Goal: Task Accomplishment & Management: Manage account settings

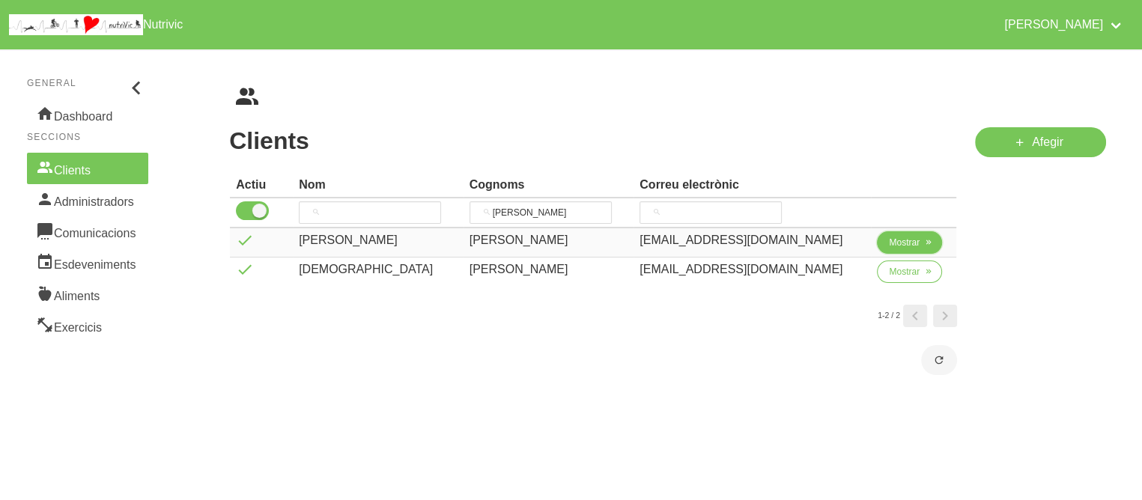
click at [877, 246] on button "Mostrar" at bounding box center [909, 242] width 65 height 22
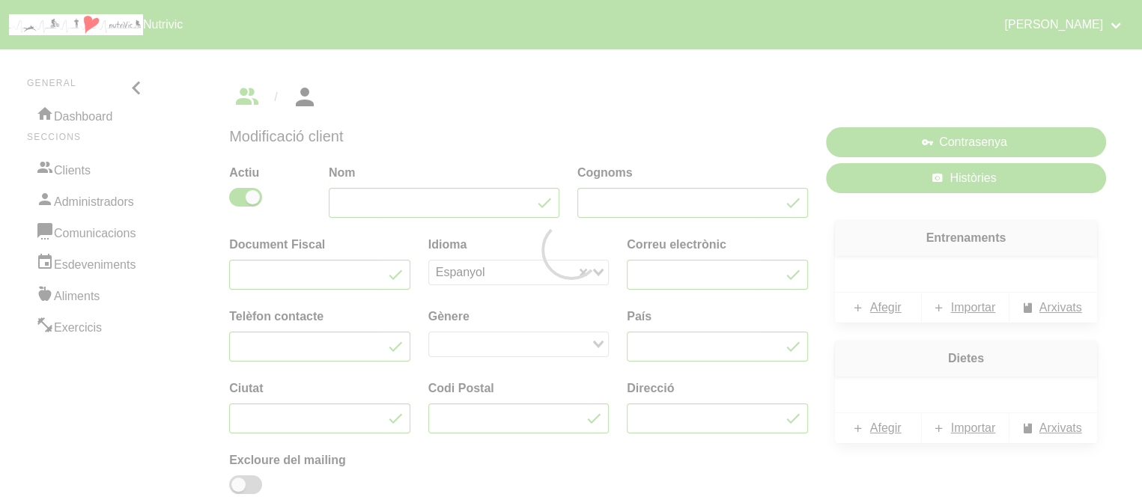
type input "[PERSON_NAME]"
type input "[EMAIL_ADDRESS][DOMAIN_NAME]"
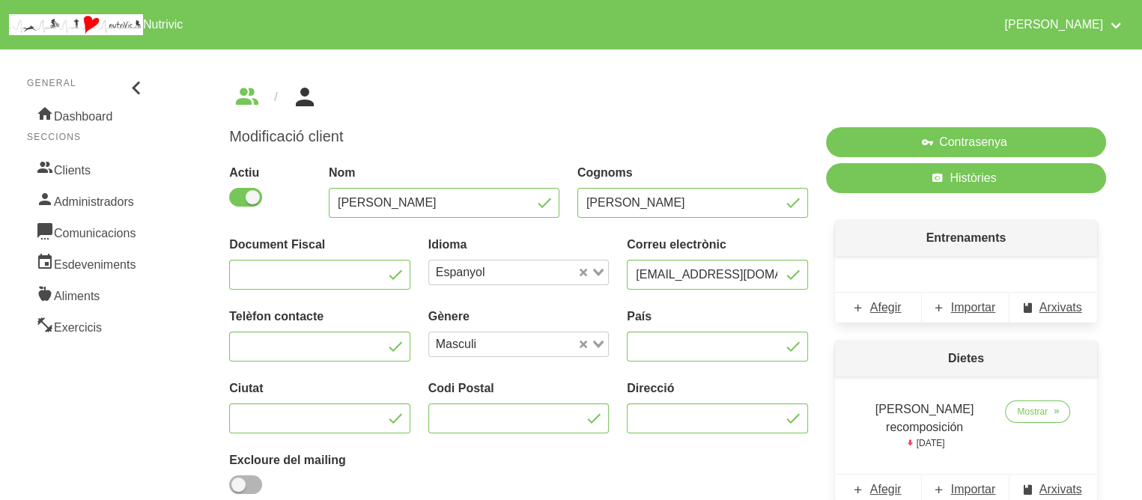
click at [891, 237] on p "Entrenaments" at bounding box center [966, 238] width 262 height 36
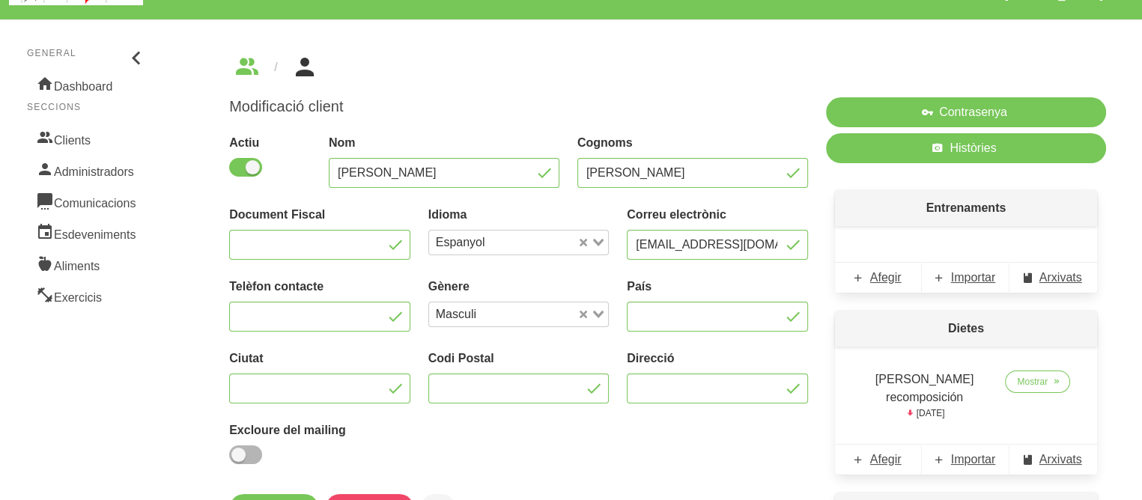
scroll to position [60, 0]
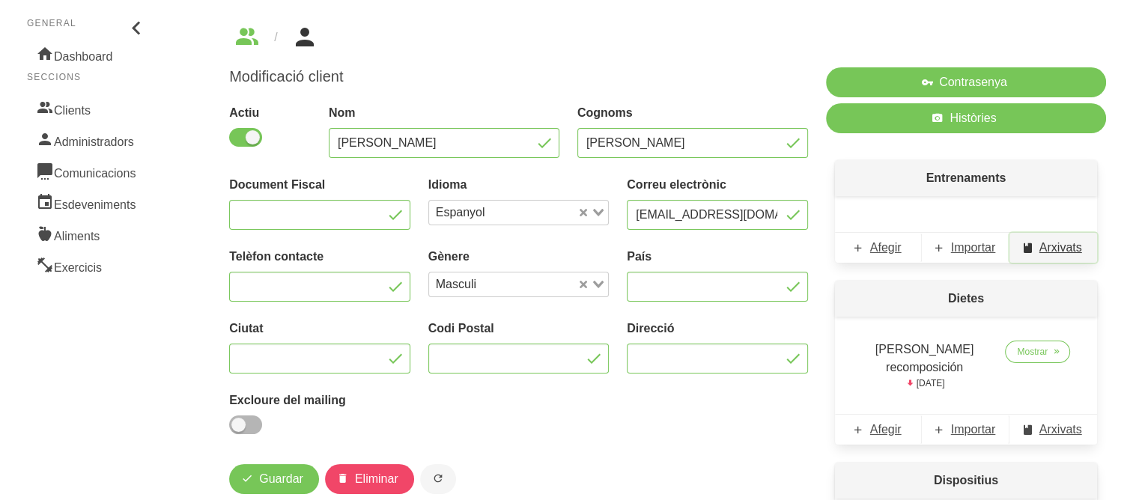
click at [1045, 249] on span "Arxivats" at bounding box center [1060, 248] width 43 height 18
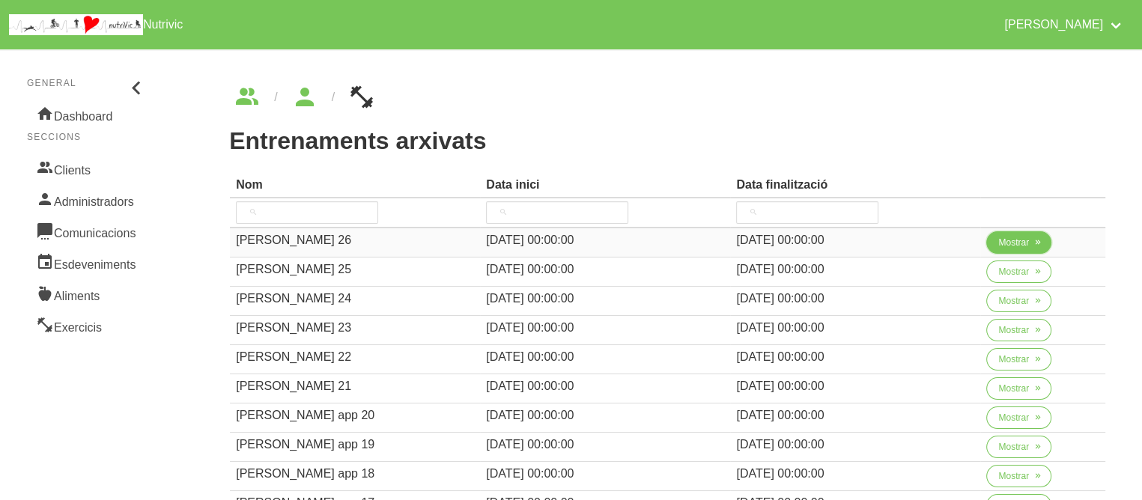
click at [1006, 245] on span "Mostrar" at bounding box center [1013, 242] width 31 height 13
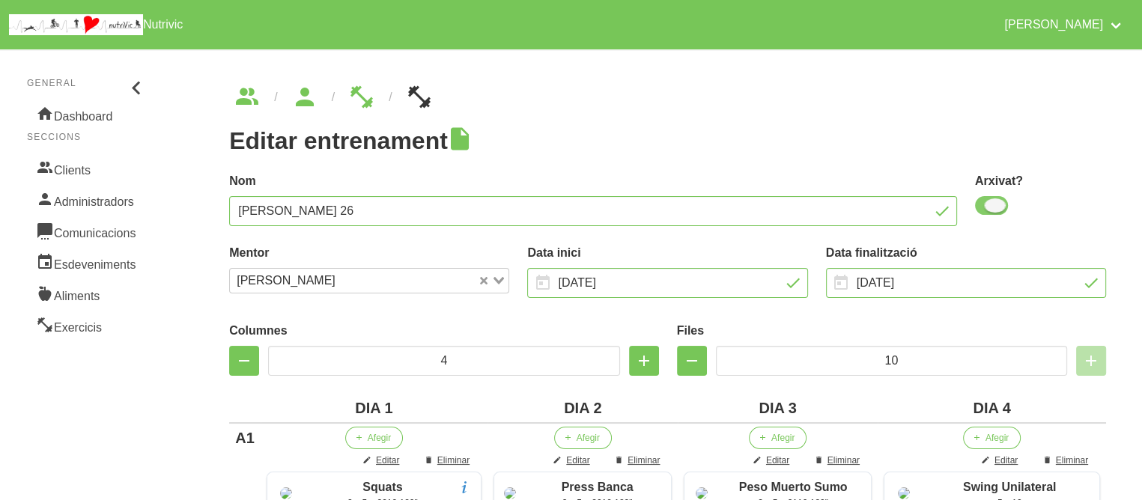
click at [988, 206] on span at bounding box center [991, 205] width 33 height 19
click at [985, 206] on input "checkbox" at bounding box center [980, 206] width 10 height 10
checkbox input "false"
click at [759, 131] on h1 "Editar entrenament" at bounding box center [667, 140] width 877 height 27
click at [880, 284] on input "[DATE]" at bounding box center [966, 283] width 280 height 30
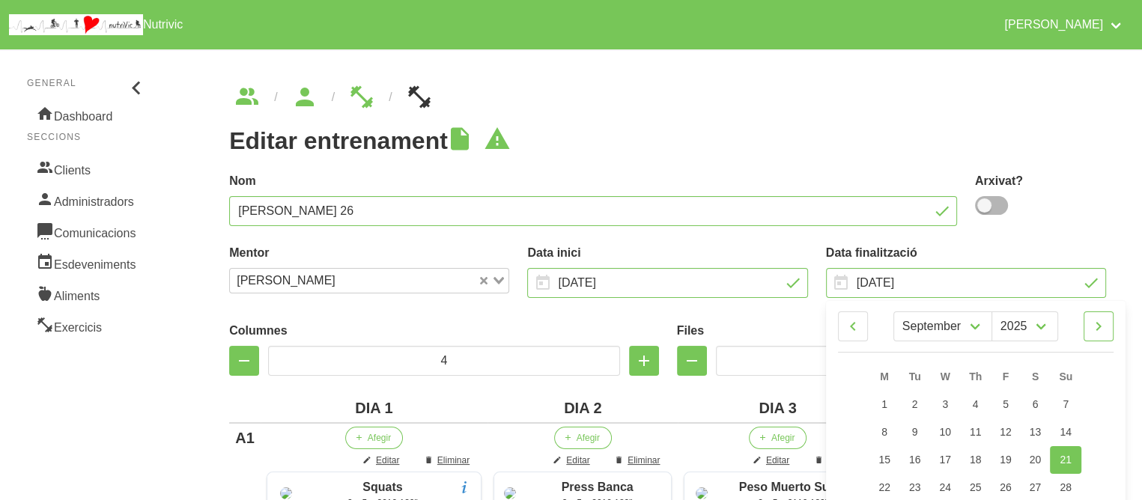
click at [1100, 325] on icon at bounding box center [1098, 326] width 18 height 27
click at [854, 323] on icon at bounding box center [853, 326] width 18 height 27
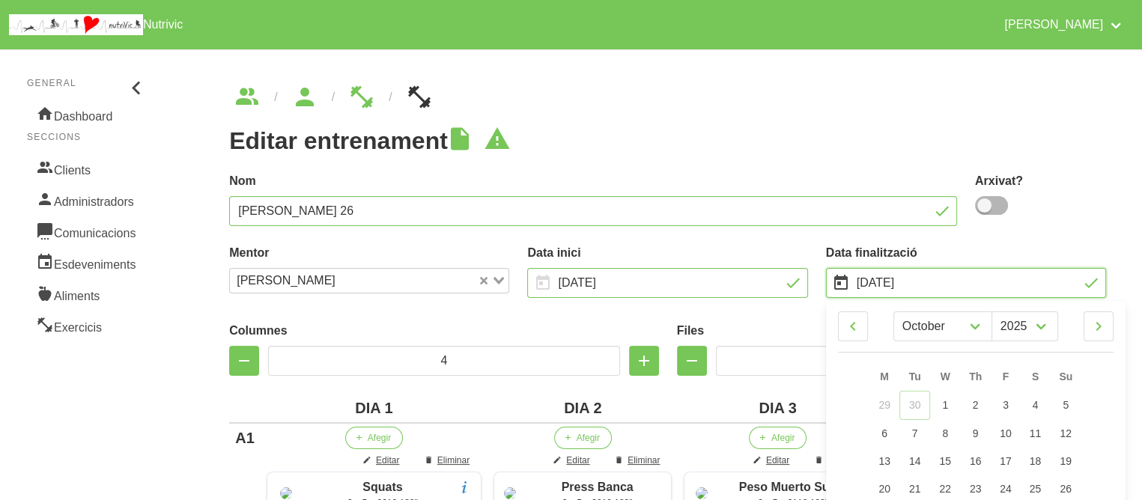
click at [1093, 285] on input "[DATE]" at bounding box center [966, 283] width 280 height 30
click at [1093, 326] on icon at bounding box center [1098, 326] width 18 height 27
select select "10"
click at [1070, 457] on span "16" at bounding box center [1065, 460] width 12 height 12
type input "[DATE]"
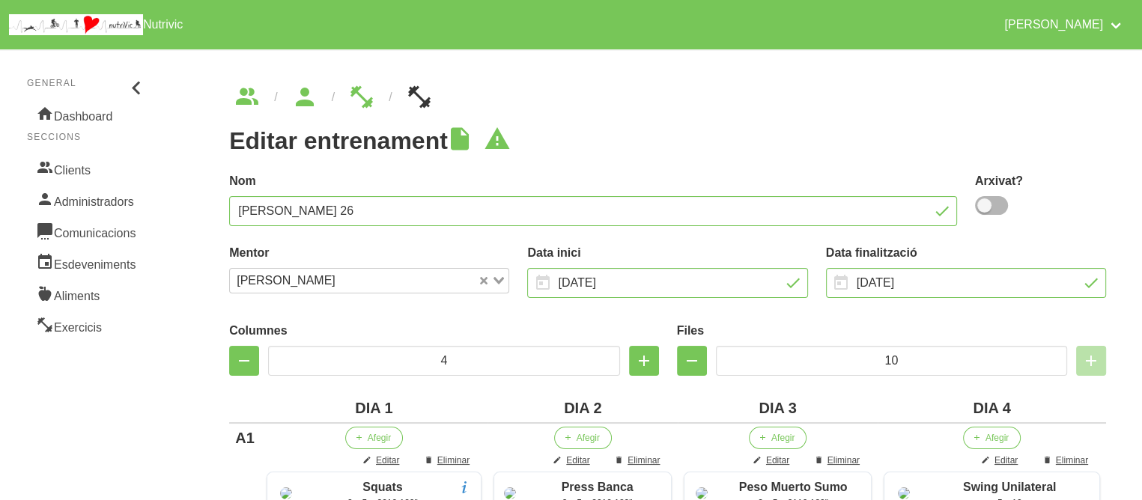
click at [854, 145] on h1 "Editar entrenament" at bounding box center [667, 140] width 877 height 27
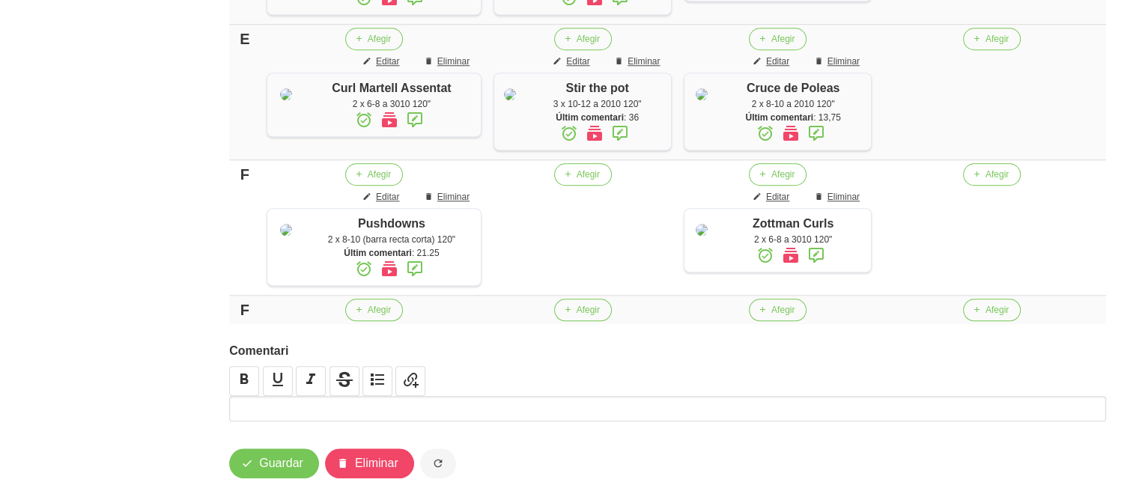
scroll to position [1512, 0]
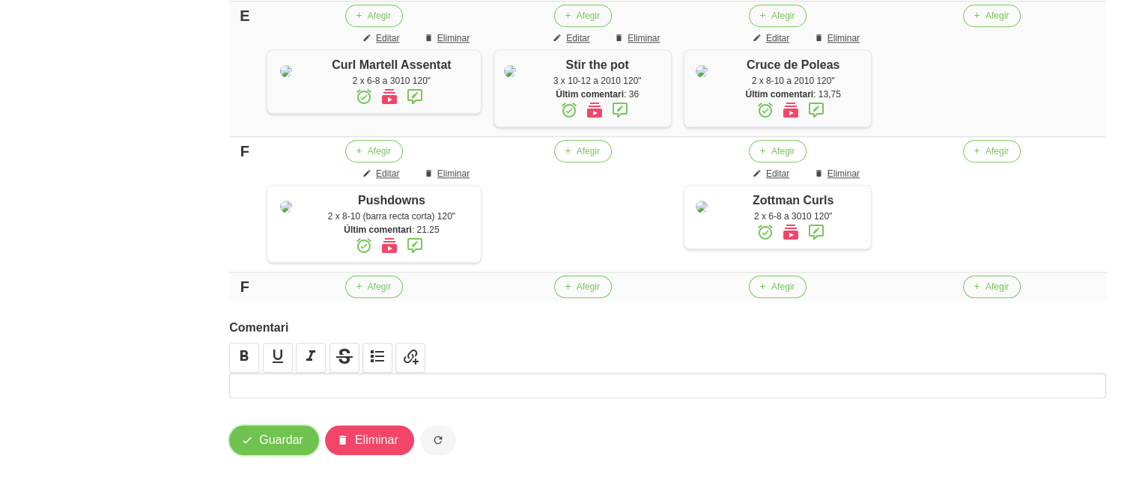
click at [276, 448] on span "Guardar" at bounding box center [281, 440] width 44 height 18
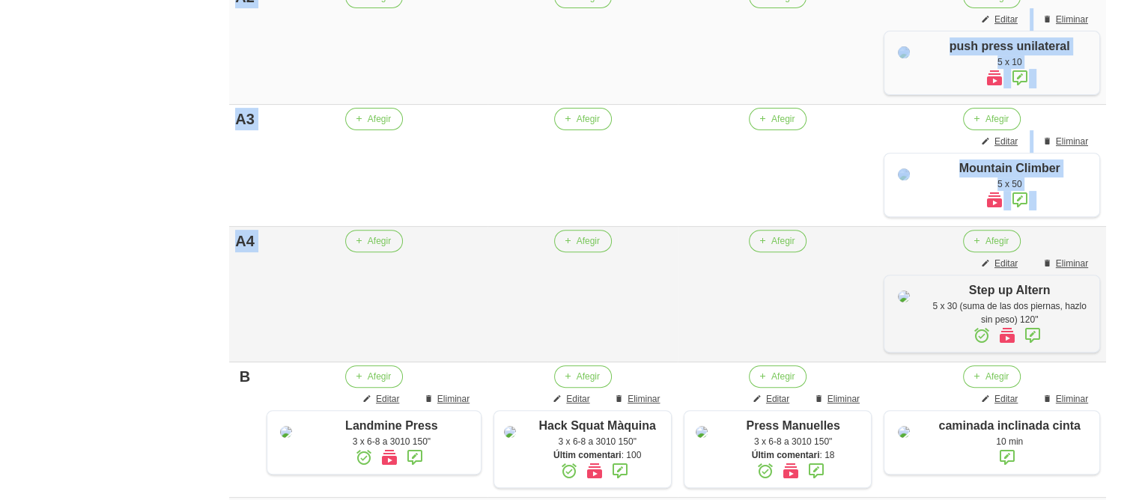
drag, startPoint x: 76, startPoint y: 131, endPoint x: 276, endPoint y: 380, distance: 319.0
click at [276, 380] on section "General Dashboard Seccions Clients Administradors Comunicacions Esdeveniments A…" at bounding box center [571, 374] width 1160 height 1795
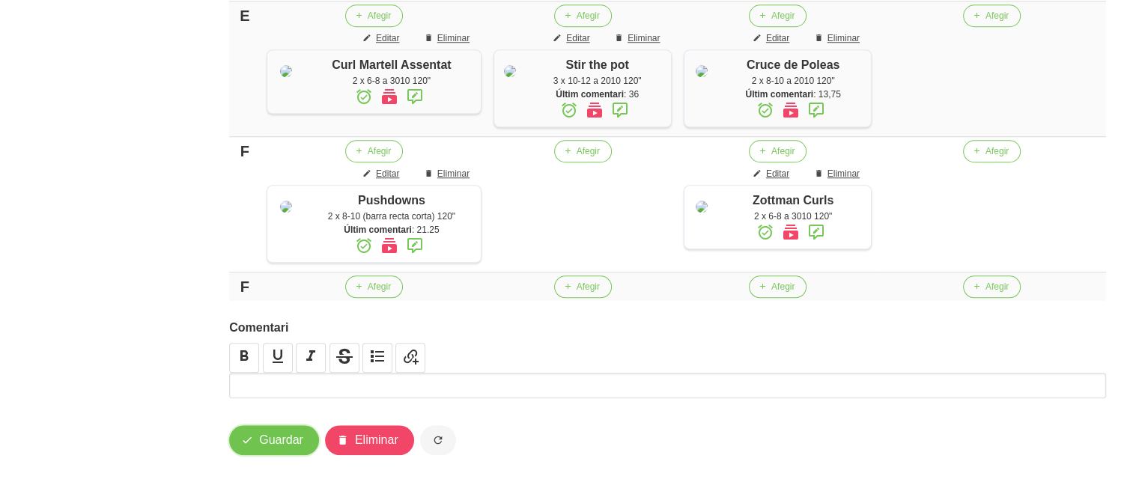
click at [279, 431] on span "Guardar" at bounding box center [281, 440] width 44 height 18
